Goal: Find specific page/section: Find specific page/section

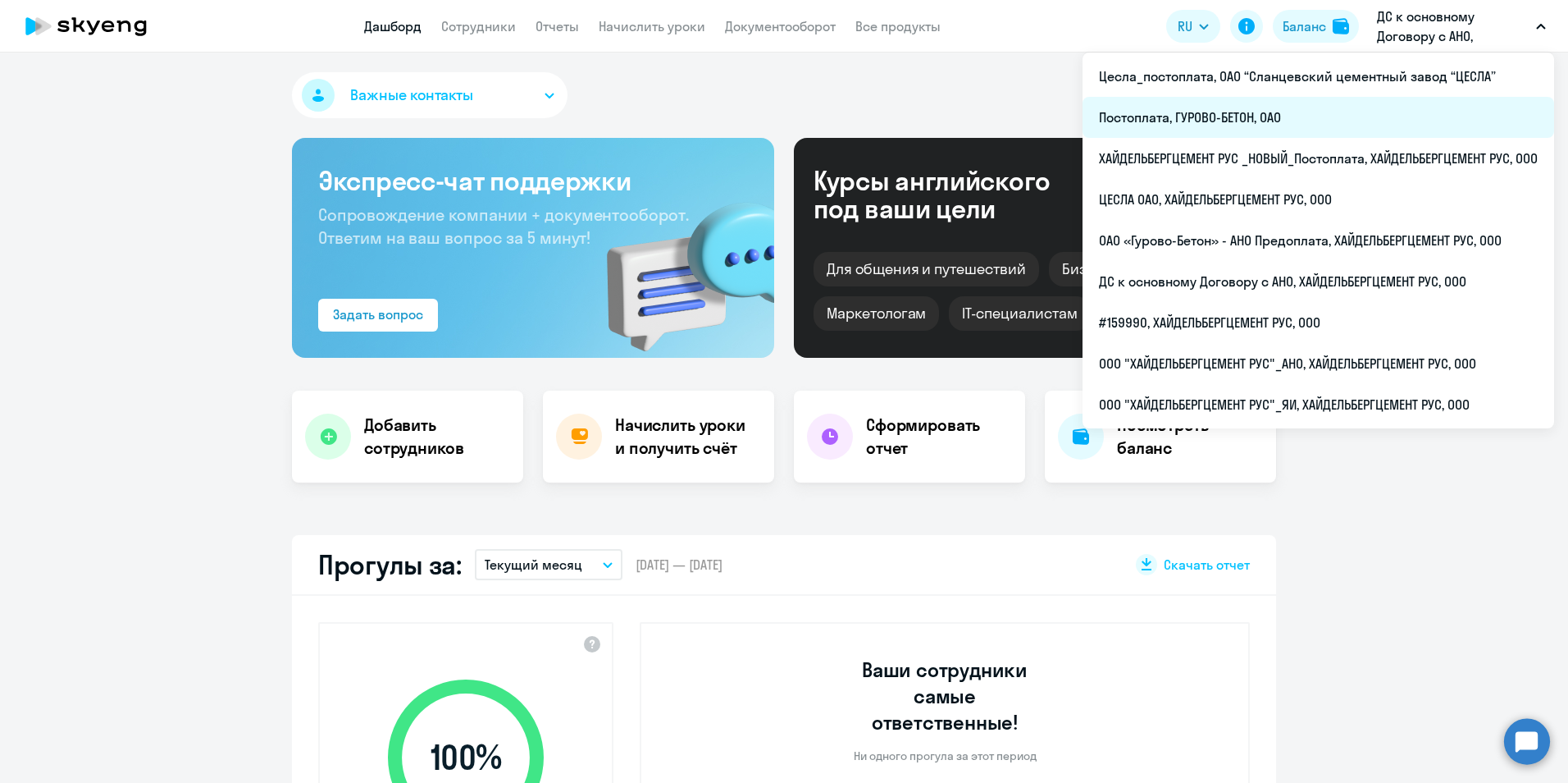
click at [1227, 115] on li "Постоплата, ГУРОВО-БЕТОН, ОАО" at bounding box center [1319, 117] width 472 height 41
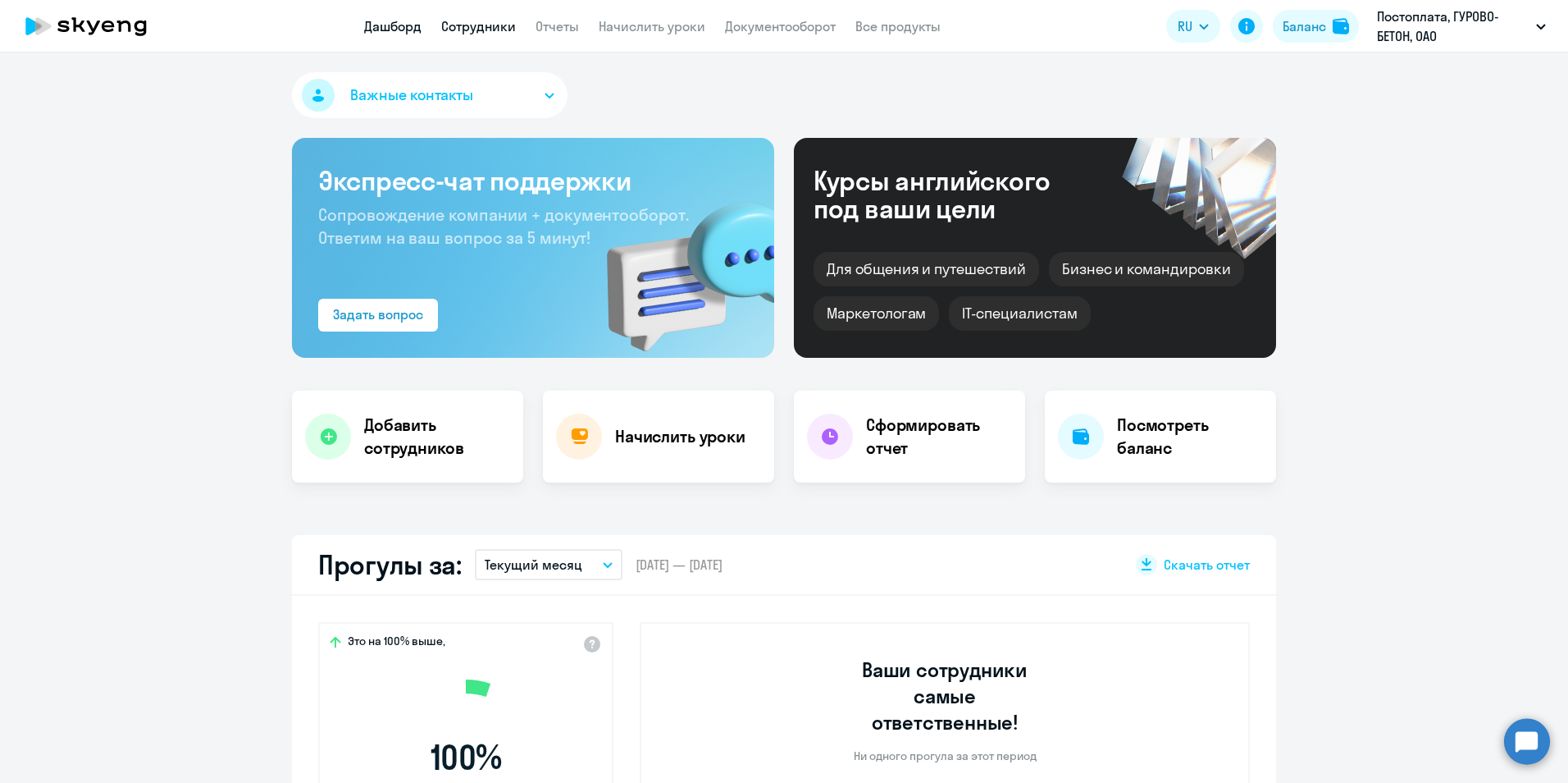
click at [484, 19] on link "Сотрудники" at bounding box center [479, 26] width 75 height 17
select select "30"
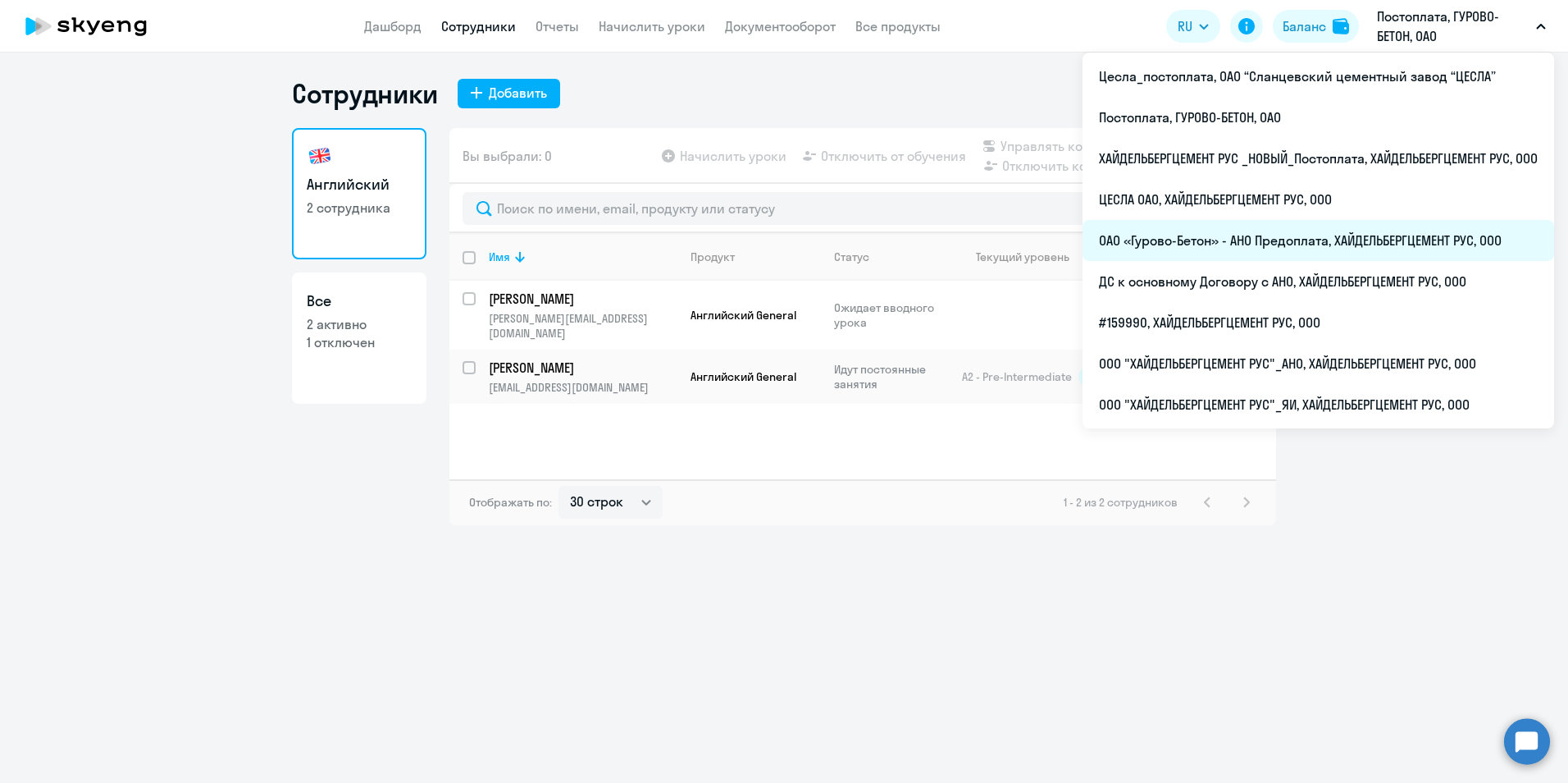
click at [1388, 239] on li "ОАО «Гурово-Бетон» - АНО Предоплата, ХАЙДЕЛЬБЕРГЦЕМЕНТ РУС, ООО" at bounding box center [1319, 240] width 472 height 41
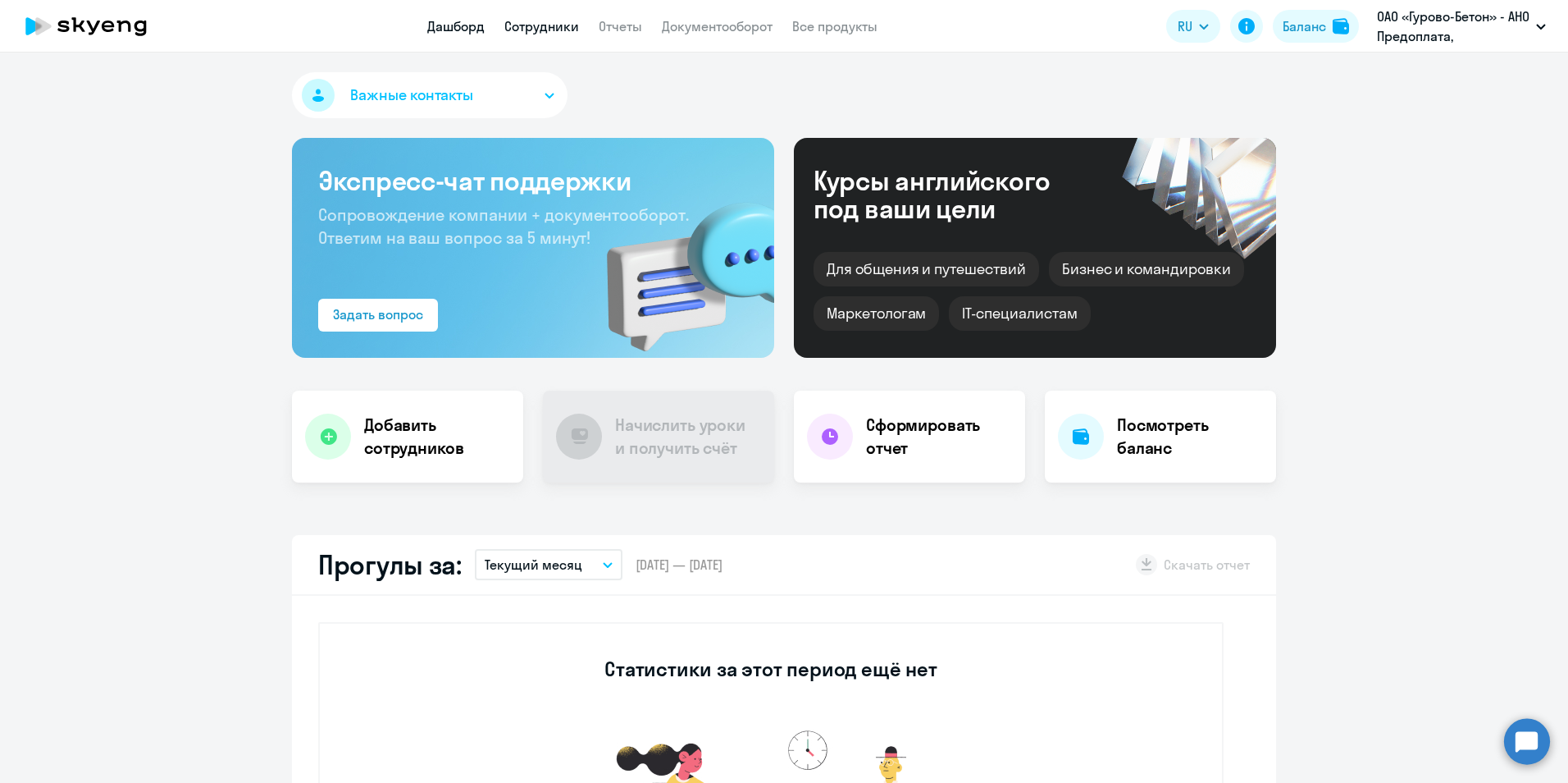
click at [556, 27] on link "Сотрудники" at bounding box center [542, 26] width 75 height 17
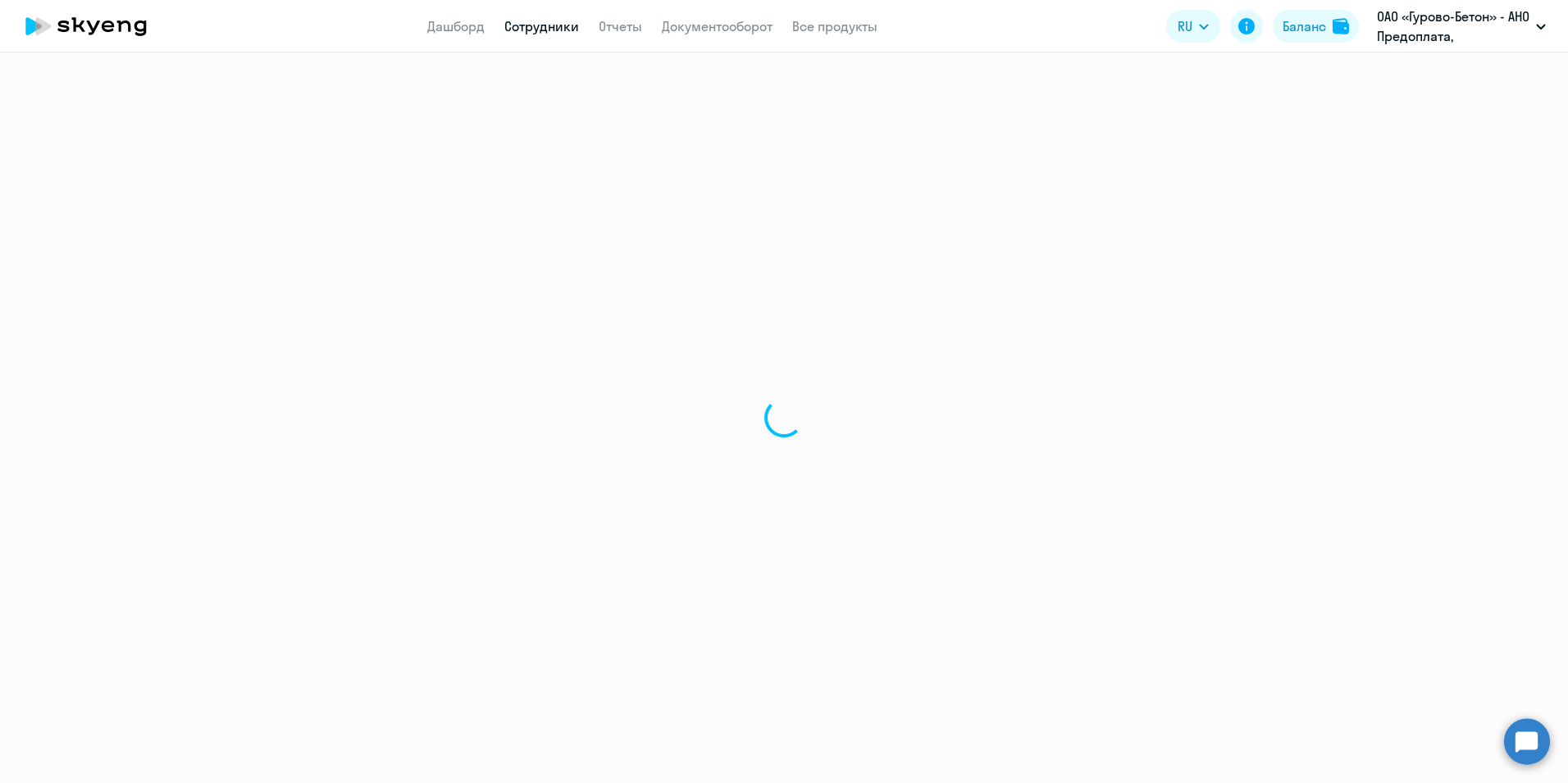
select select "30"
